Goal: Task Accomplishment & Management: Complete application form

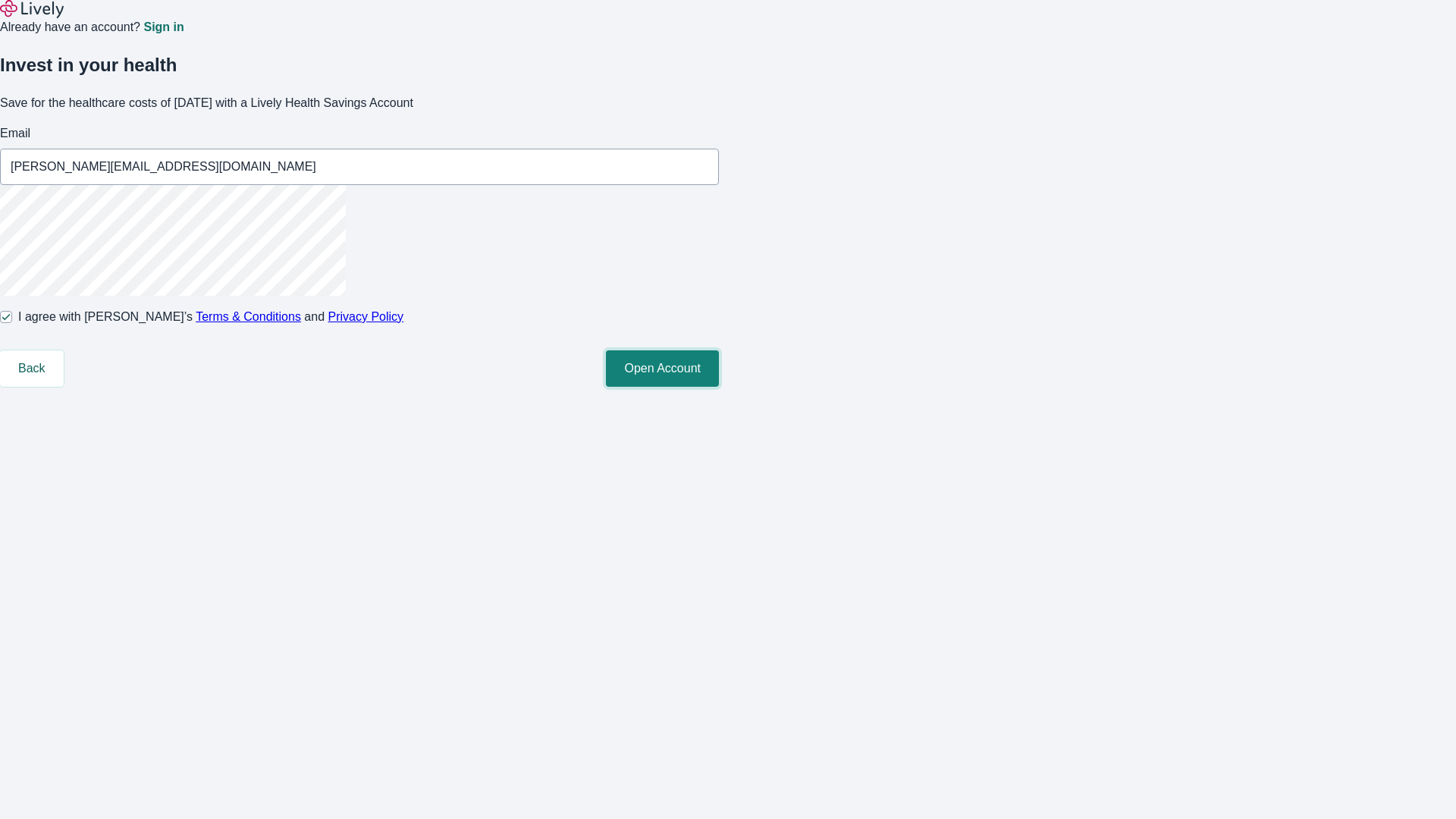
click at [719, 387] on button "Open Account" at bounding box center [662, 368] width 113 height 36
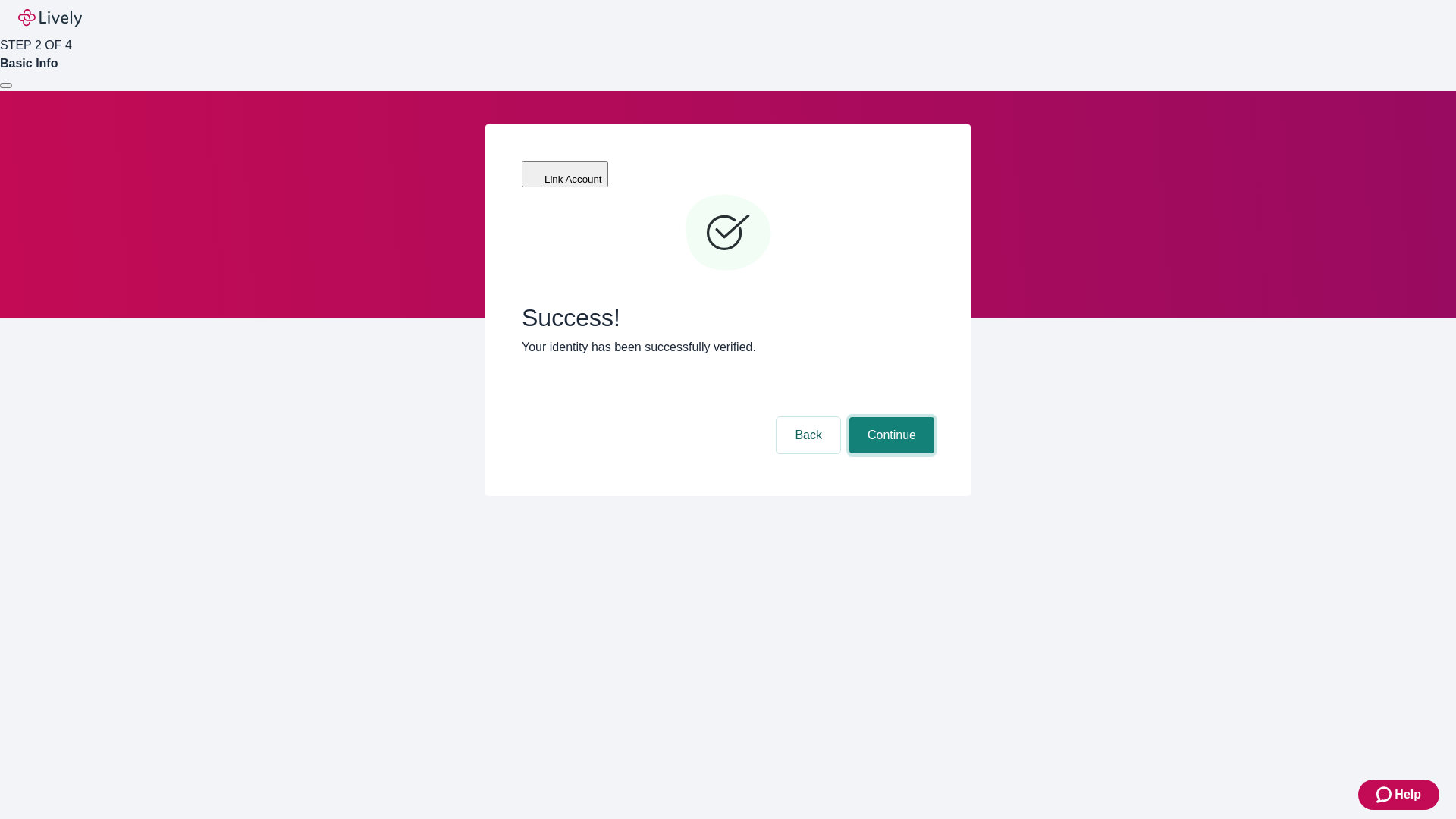
click at [890, 417] on button "Continue" at bounding box center [892, 434] width 85 height 36
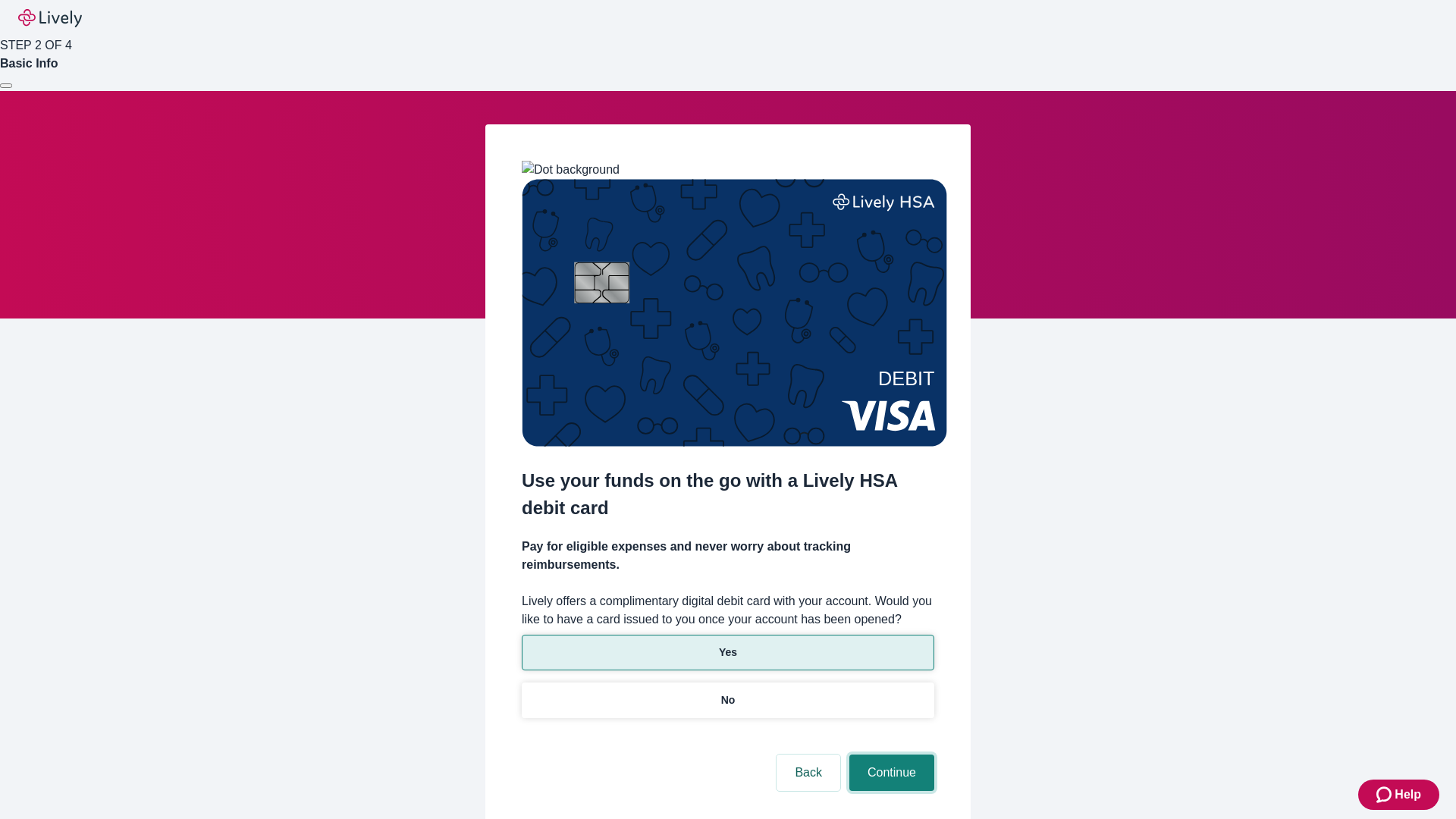
click at [890, 755] on button "Continue" at bounding box center [892, 772] width 85 height 36
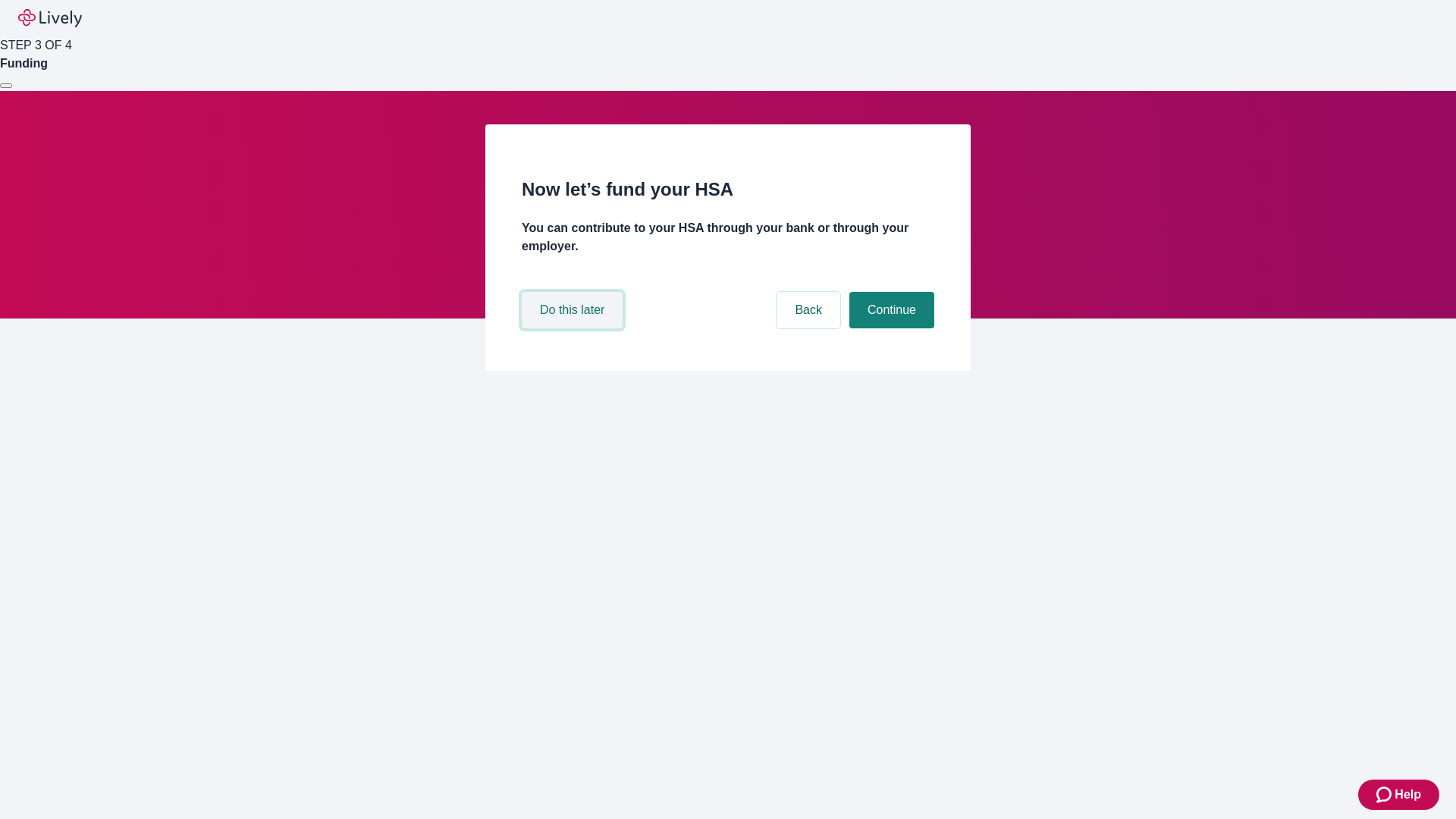
click at [574, 328] on button "Do this later" at bounding box center [572, 310] width 101 height 36
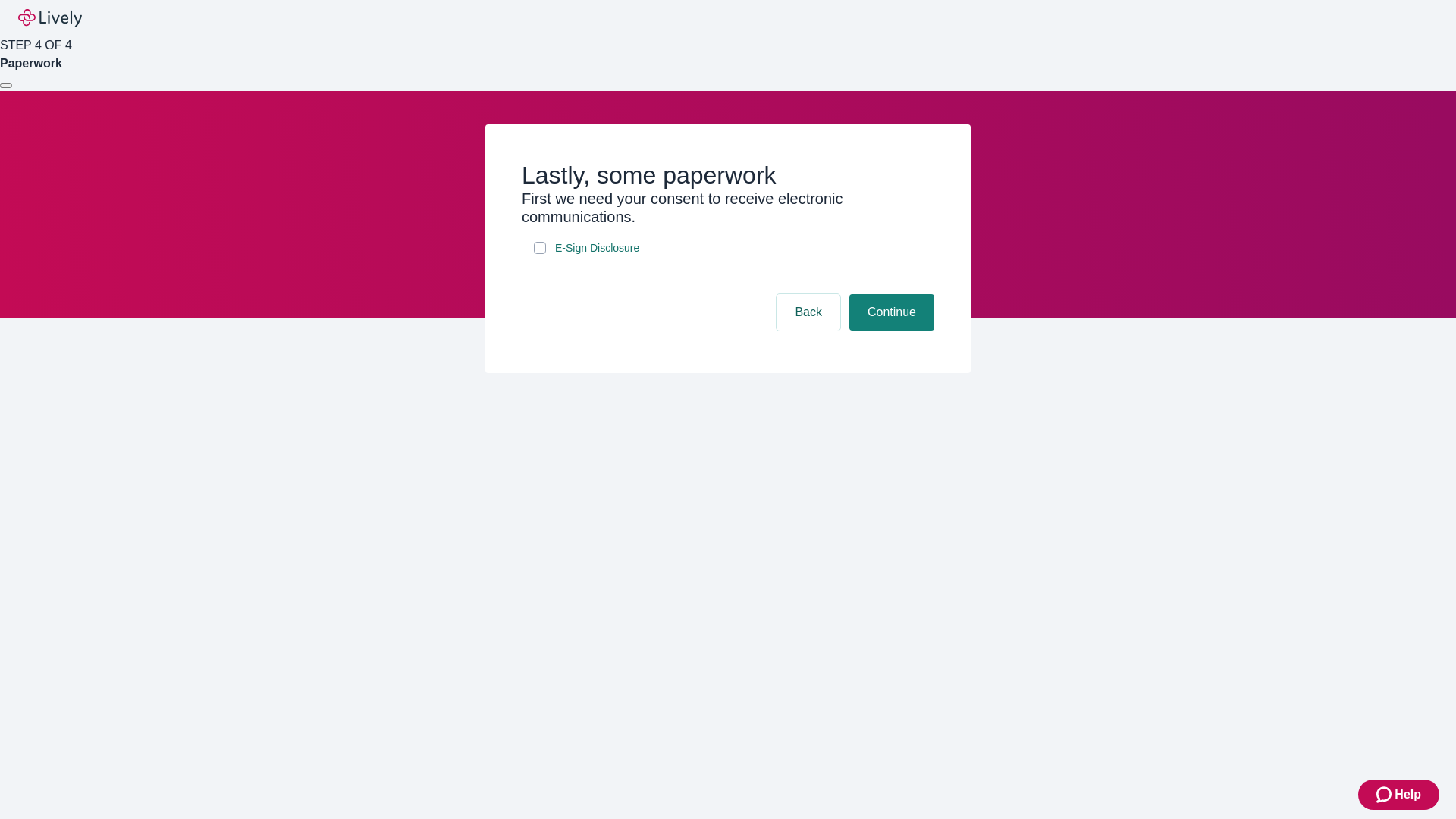
click at [540, 254] on input "E-Sign Disclosure" at bounding box center [540, 248] width 12 height 12
checkbox input "true"
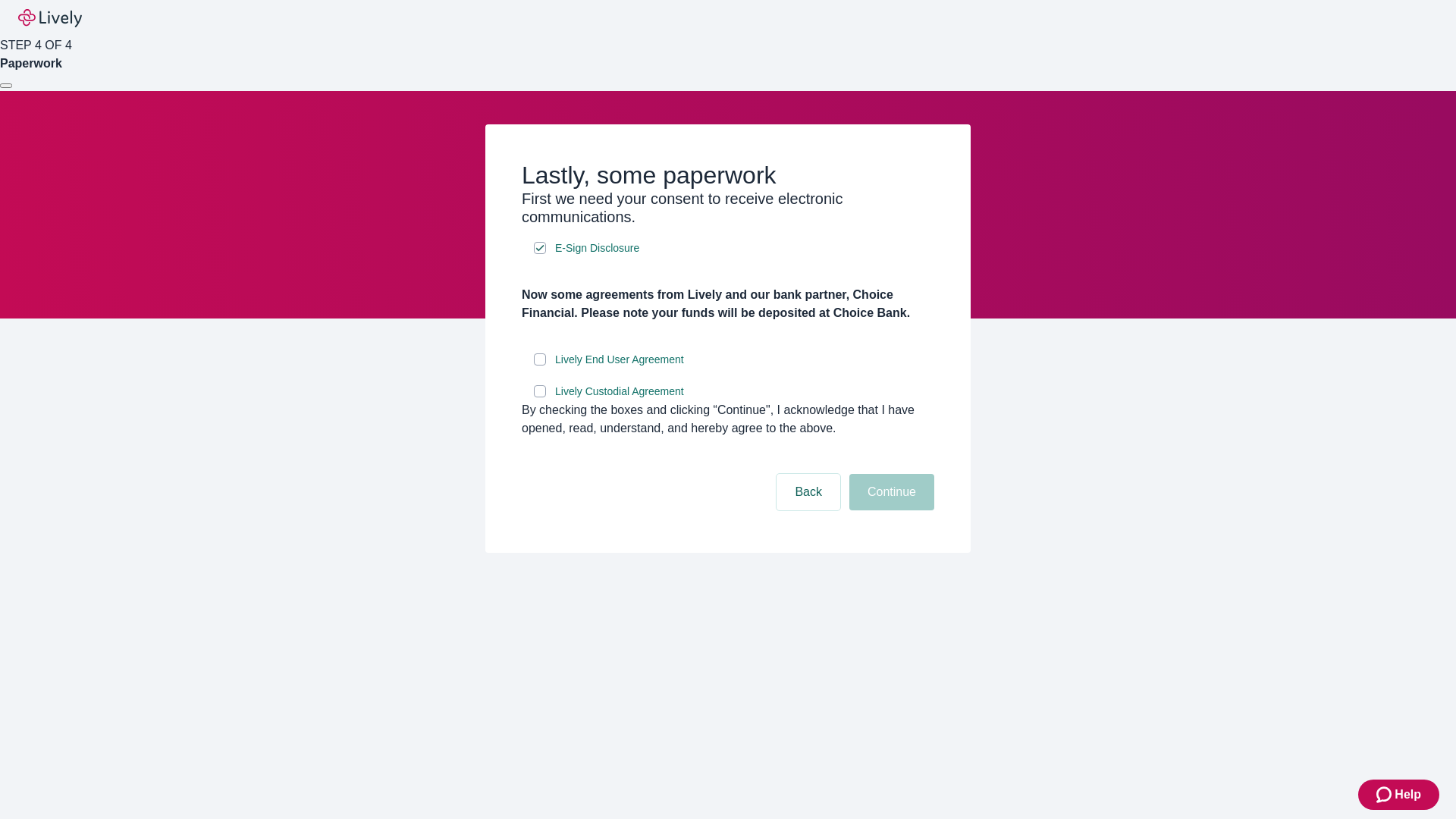
click at [540, 365] on input "Lively End User Agreement" at bounding box center [540, 359] width 12 height 12
checkbox input "true"
click at [540, 397] on input "Lively Custodial Agreement" at bounding box center [540, 391] width 12 height 12
checkbox input "true"
click at [890, 510] on button "Continue" at bounding box center [892, 492] width 85 height 36
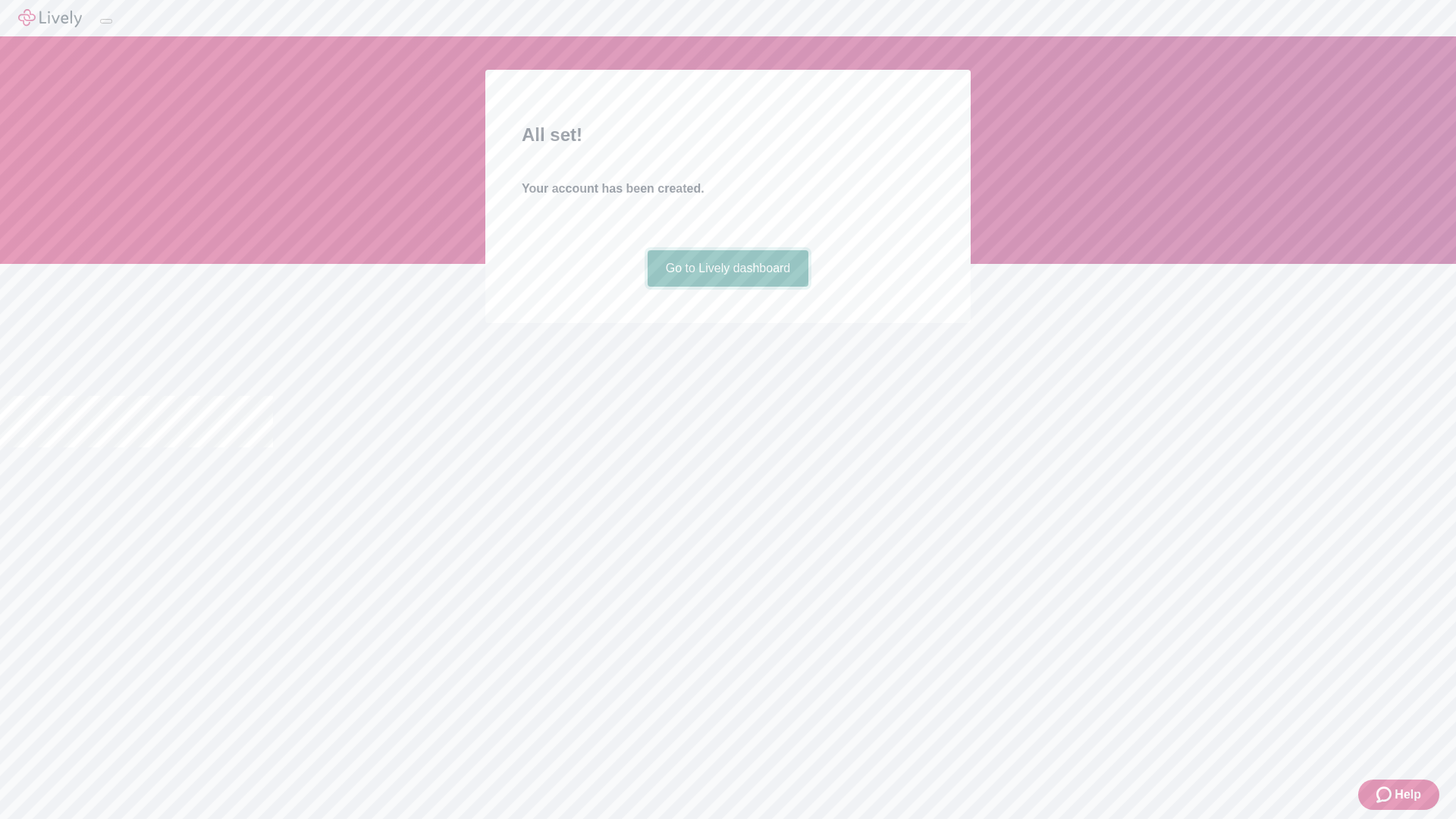
click at [727, 286] on link "Go to Lively dashboard" at bounding box center [728, 268] width 162 height 36
